Goal: Transaction & Acquisition: Purchase product/service

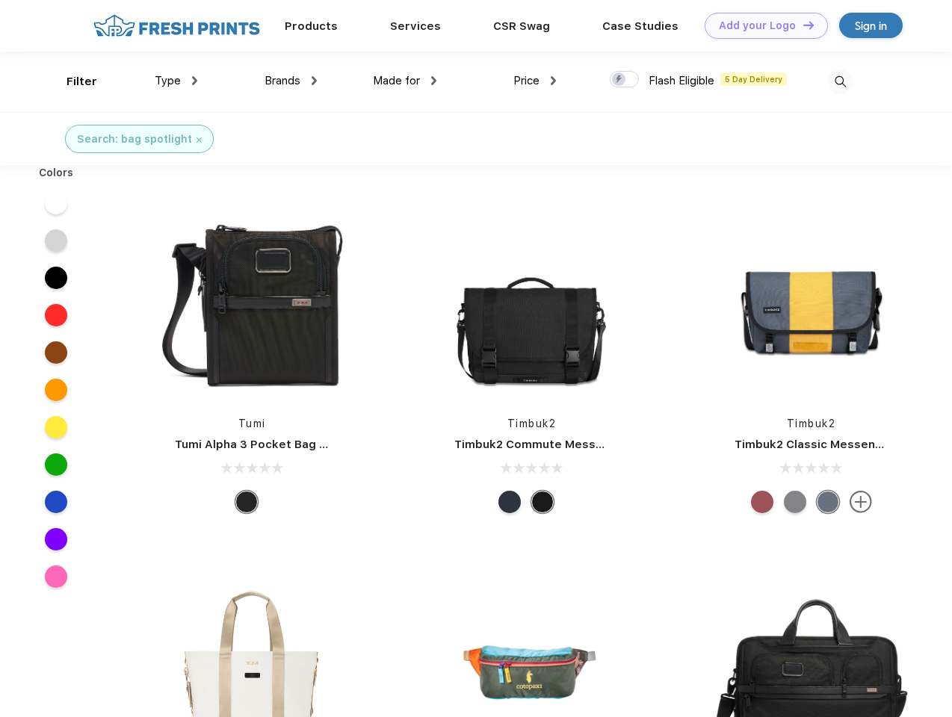
click at [760, 25] on link "Add your Logo Design Tool" at bounding box center [765, 26] width 123 height 26
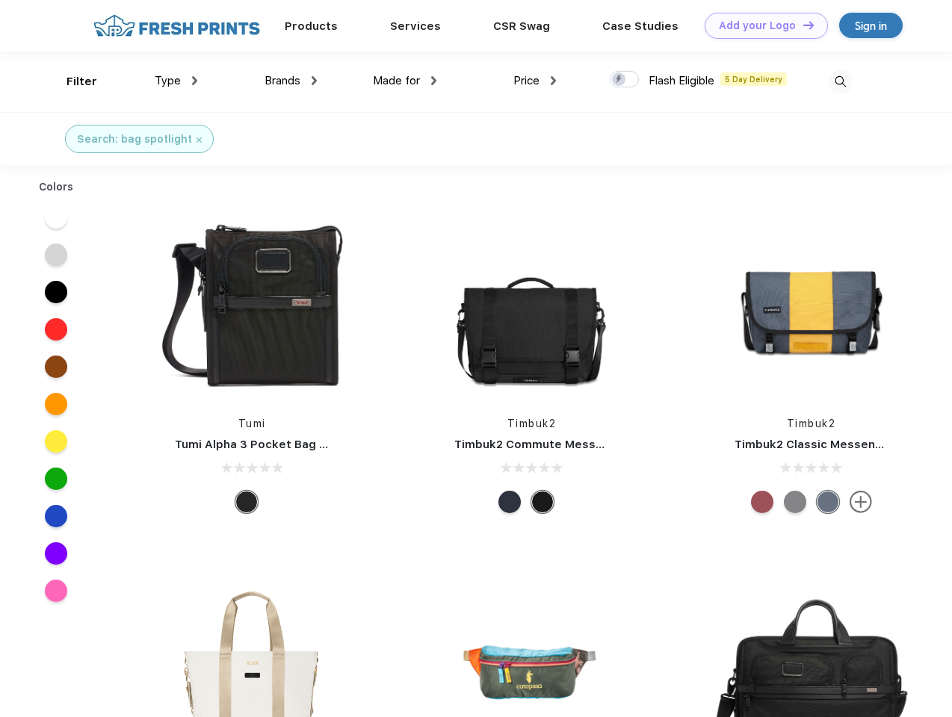
click at [0, 0] on div "Design Tool" at bounding box center [0, 0] width 0 height 0
click at [801, 25] on link "Add your Logo Design Tool" at bounding box center [765, 26] width 123 height 26
click at [72, 81] on div "Filter" at bounding box center [81, 81] width 31 height 17
click at [176, 81] on span "Type" at bounding box center [168, 80] width 26 height 13
click at [291, 81] on span "Brands" at bounding box center [282, 80] width 36 height 13
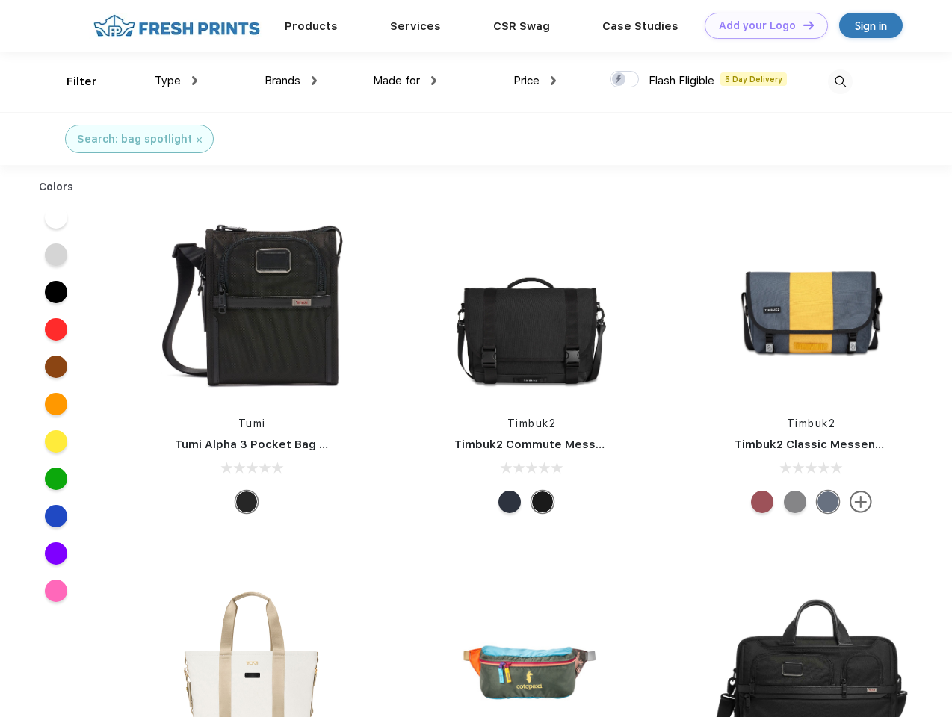
click at [405, 81] on span "Made for" at bounding box center [396, 80] width 47 height 13
click at [535, 81] on span "Price" at bounding box center [526, 80] width 26 height 13
click at [624, 80] on div at bounding box center [623, 79] width 29 height 16
click at [619, 80] on input "checkbox" at bounding box center [614, 75] width 10 height 10
click at [839, 81] on img at bounding box center [840, 81] width 25 height 25
